Goal: Information Seeking & Learning: Learn about a topic

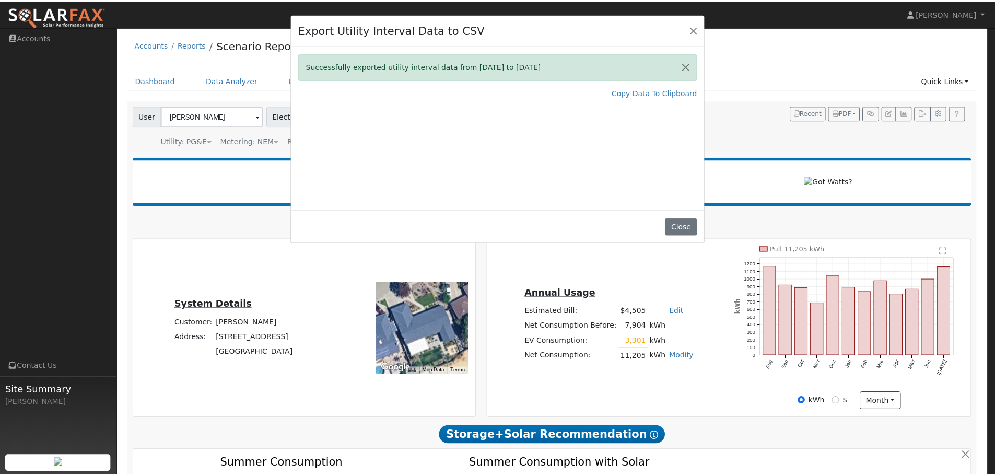
scroll to position [1255, 0]
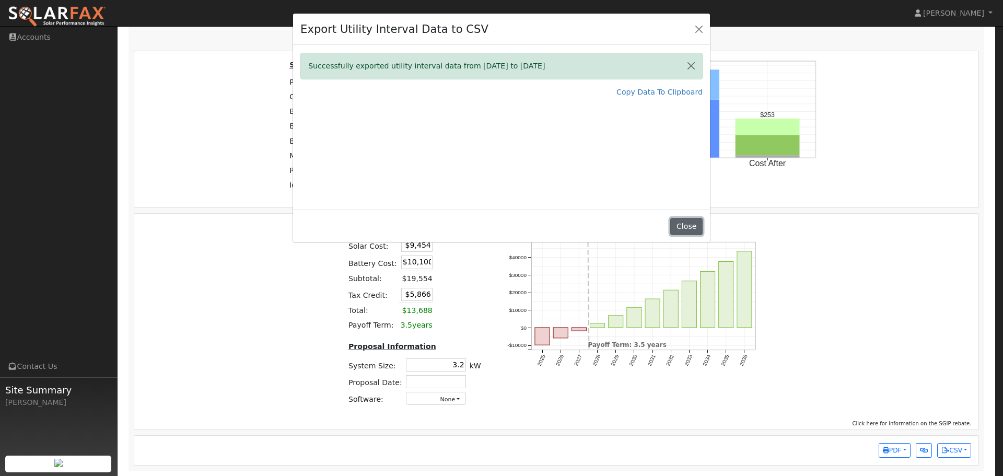
click at [686, 226] on button "Close" at bounding box center [686, 227] width 32 height 18
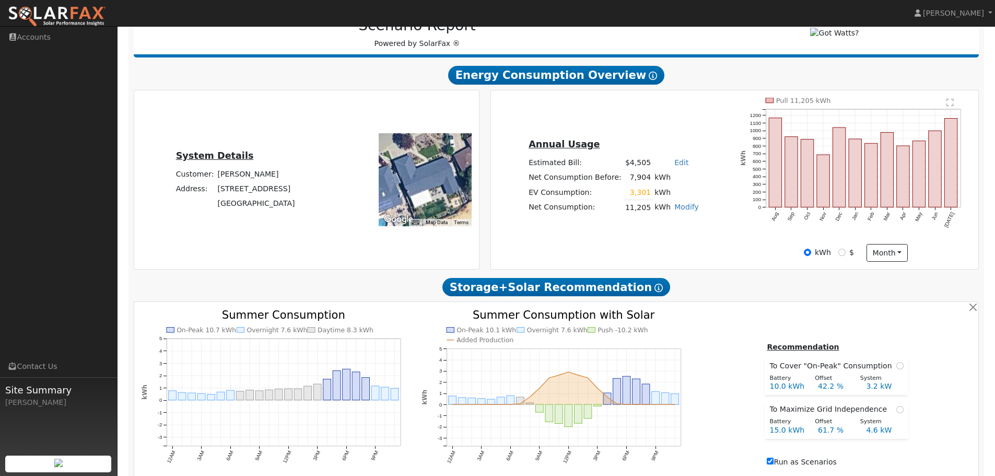
scroll to position [261, 0]
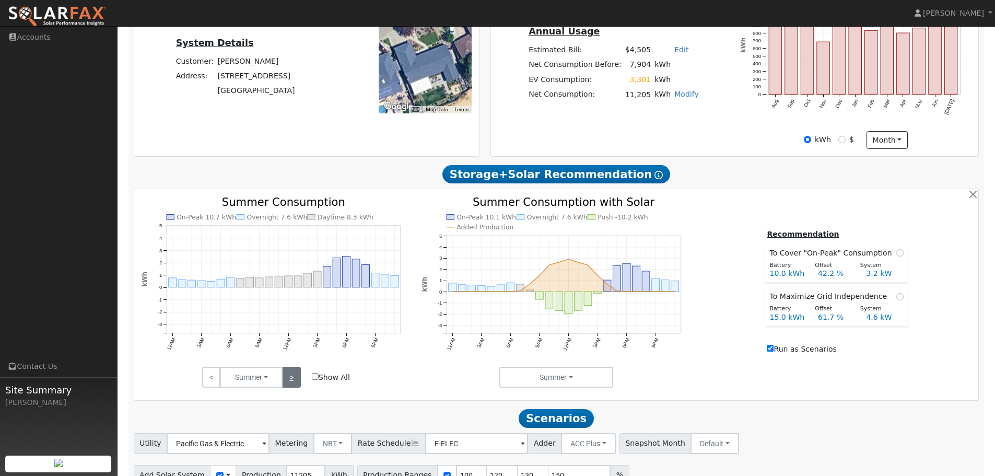
click at [292, 384] on link ">" at bounding box center [291, 377] width 18 height 21
click at [291, 379] on link ">" at bounding box center [291, 377] width 18 height 21
click at [295, 387] on link ">" at bounding box center [291, 377] width 18 height 21
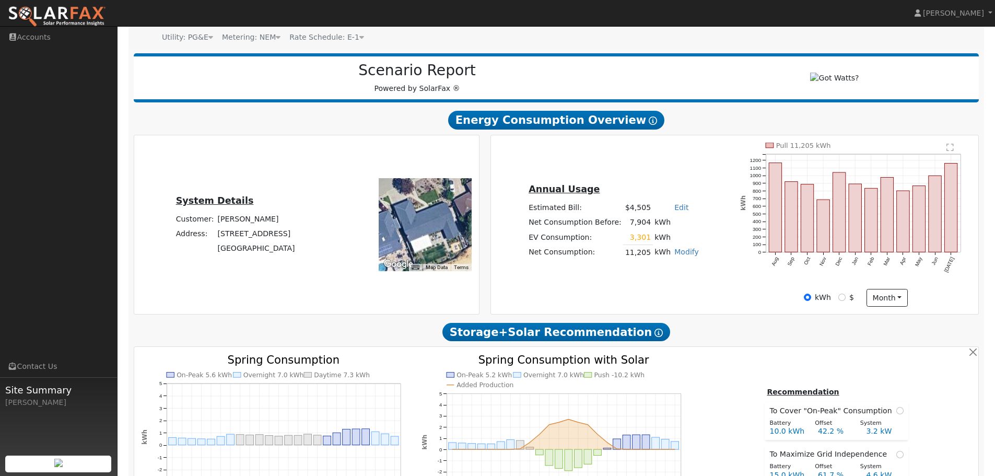
scroll to position [104, 0]
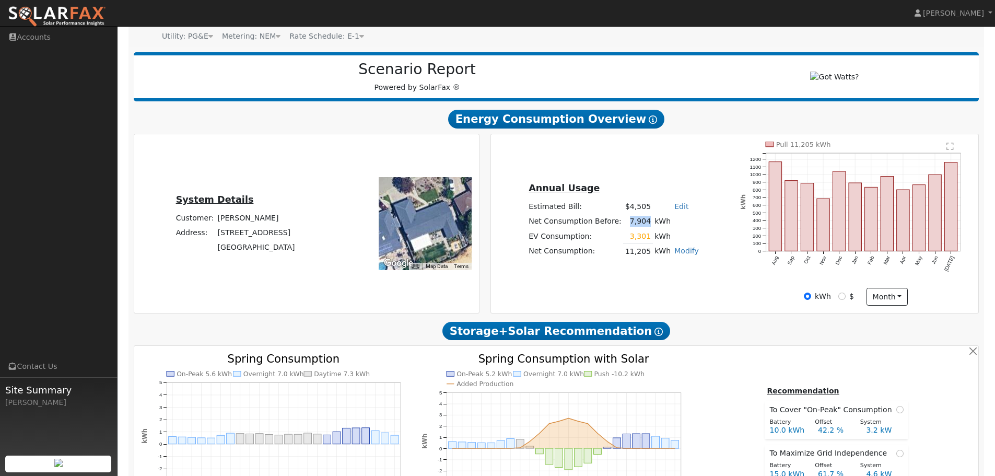
drag, startPoint x: 626, startPoint y: 224, endPoint x: 645, endPoint y: 229, distance: 19.0
click at [645, 229] on td "7,904" at bounding box center [637, 221] width 29 height 15
drag, startPoint x: 646, startPoint y: 241, endPoint x: 628, endPoint y: 240, distance: 18.3
click at [628, 240] on td "3,301" at bounding box center [637, 236] width 29 height 15
click at [676, 233] on td at bounding box center [687, 236] width 28 height 15
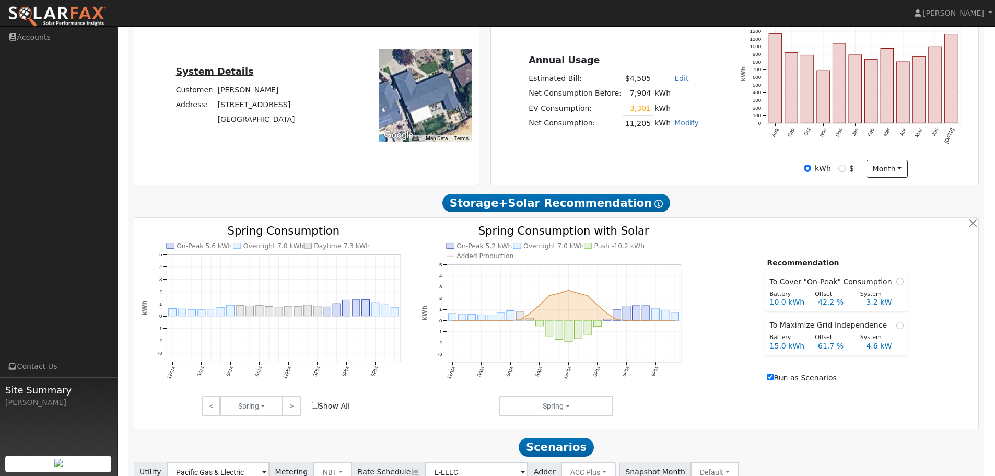
scroll to position [261, 0]
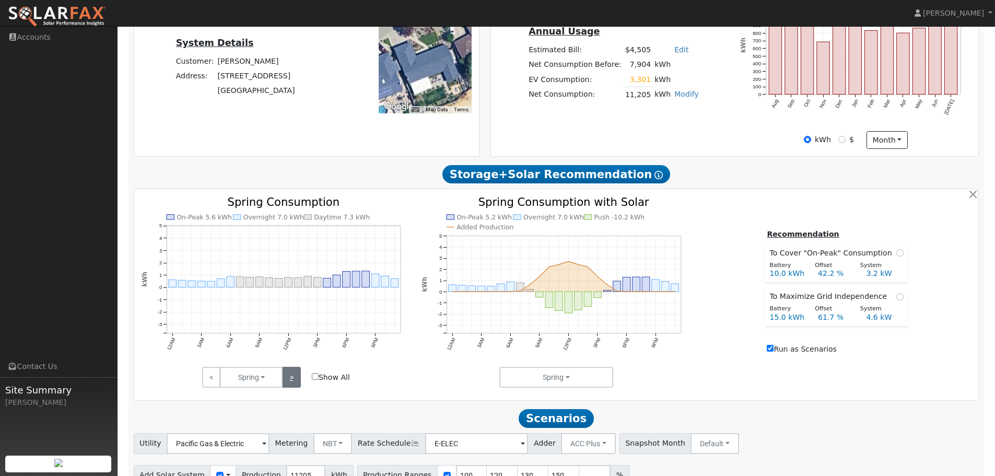
click at [295, 379] on link ">" at bounding box center [291, 377] width 18 height 21
click at [296, 378] on link ">" at bounding box center [291, 377] width 18 height 21
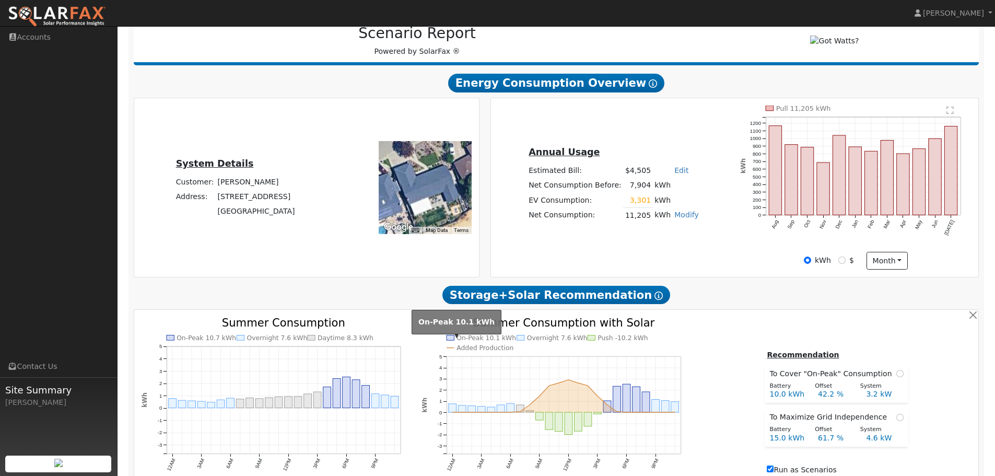
scroll to position [0, 0]
